Goal: Task Accomplishment & Management: Use online tool/utility

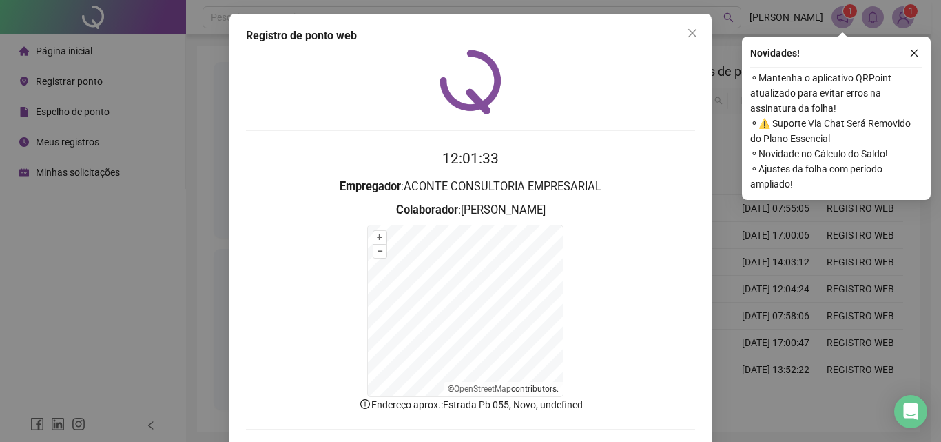
scroll to position [62, 0]
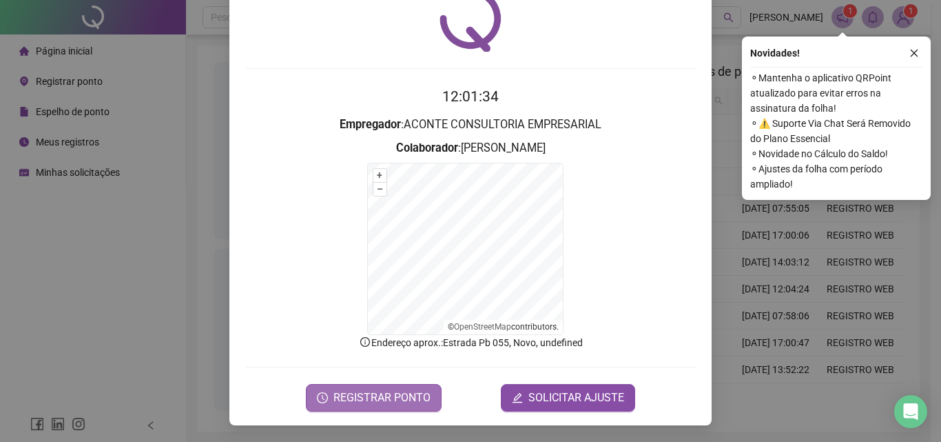
click at [391, 399] on span "REGISTRAR PONTO" at bounding box center [381, 397] width 97 height 17
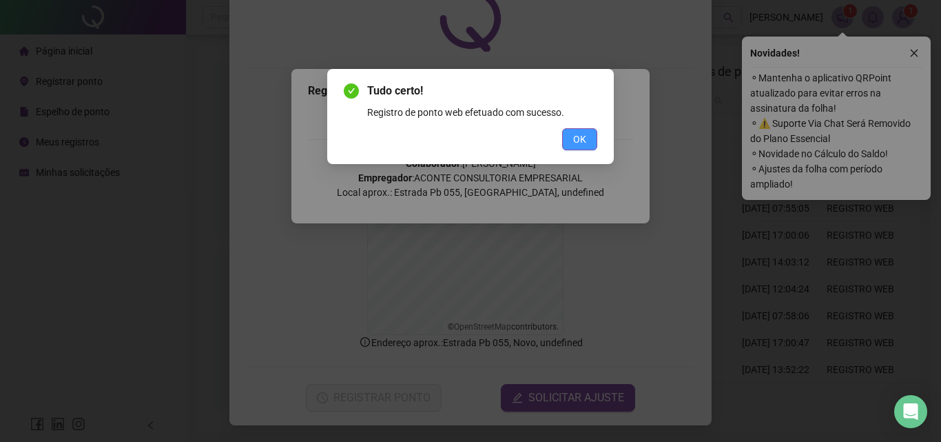
click at [595, 143] on button "OK" at bounding box center [579, 139] width 35 height 22
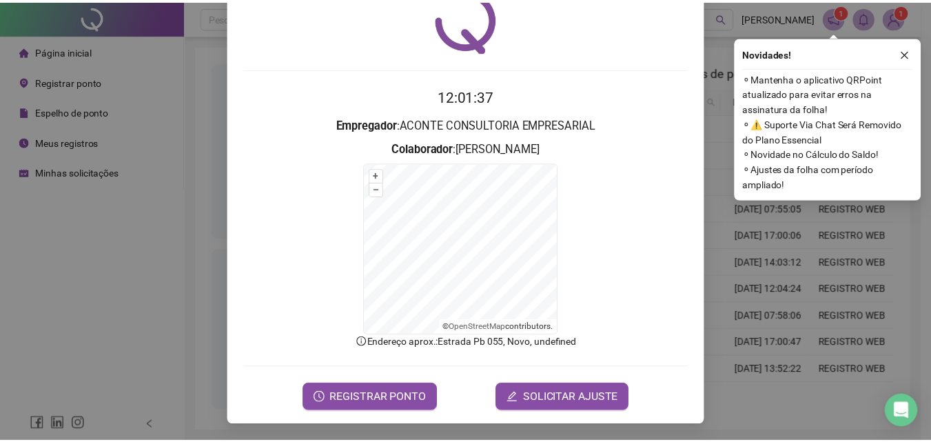
scroll to position [0, 0]
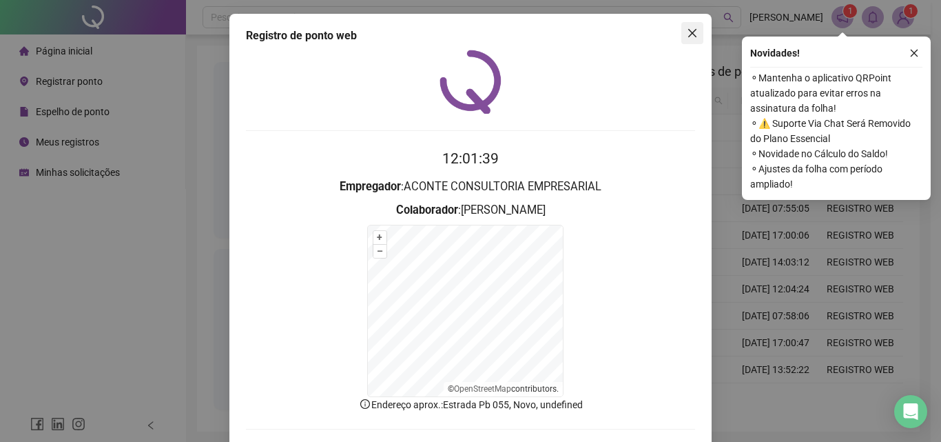
click at [687, 34] on icon "close" at bounding box center [692, 33] width 11 height 11
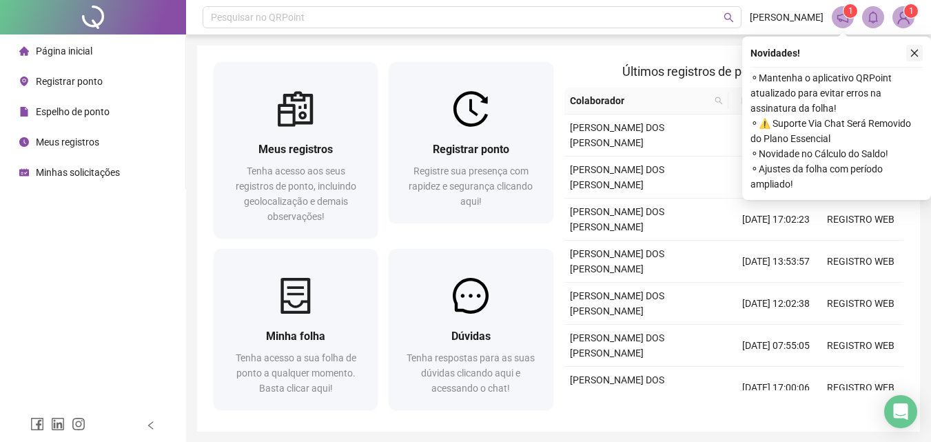
click at [913, 50] on icon "close" at bounding box center [914, 53] width 10 height 10
